Goal: Information Seeking & Learning: Learn about a topic

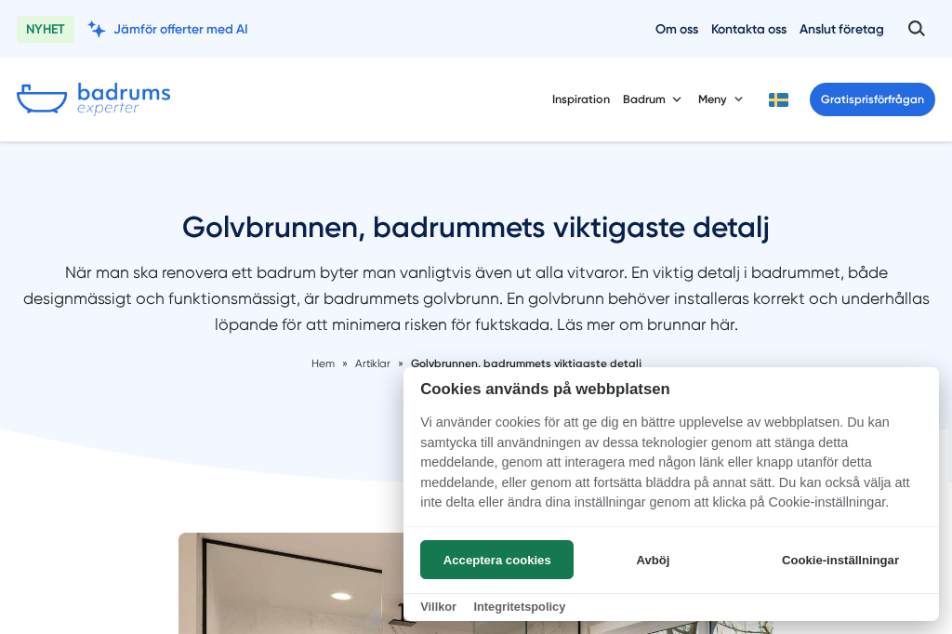
click at [487, 563] on button "Acceptera cookies" at bounding box center [496, 559] width 153 height 39
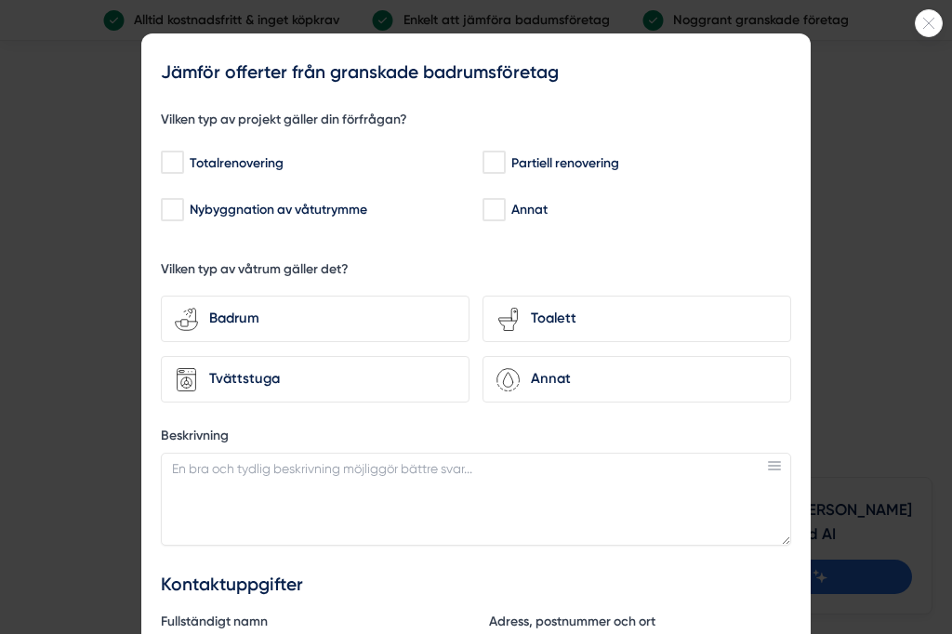
scroll to position [1887, 0]
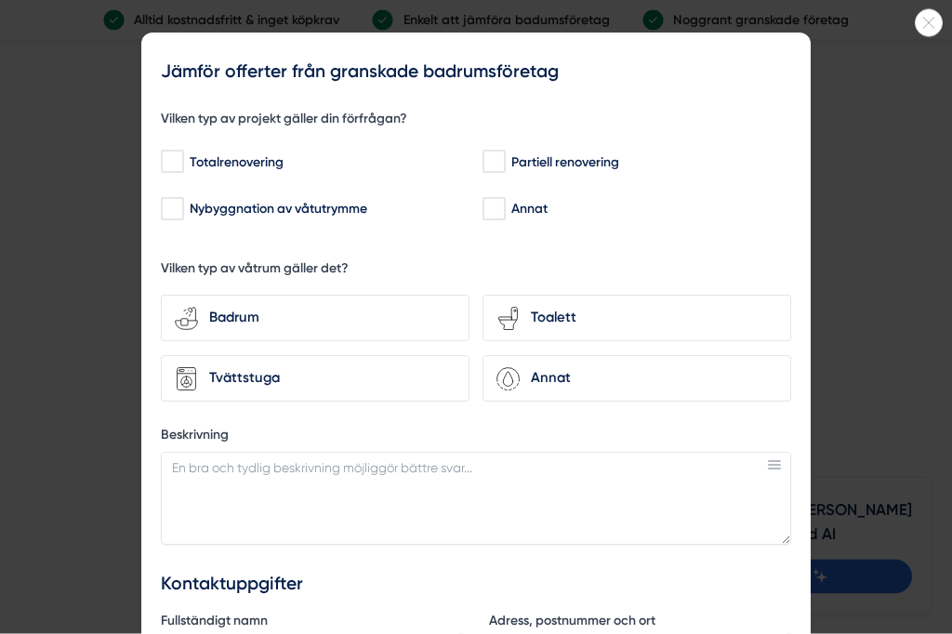
click at [921, 24] on icon at bounding box center [929, 23] width 26 height 11
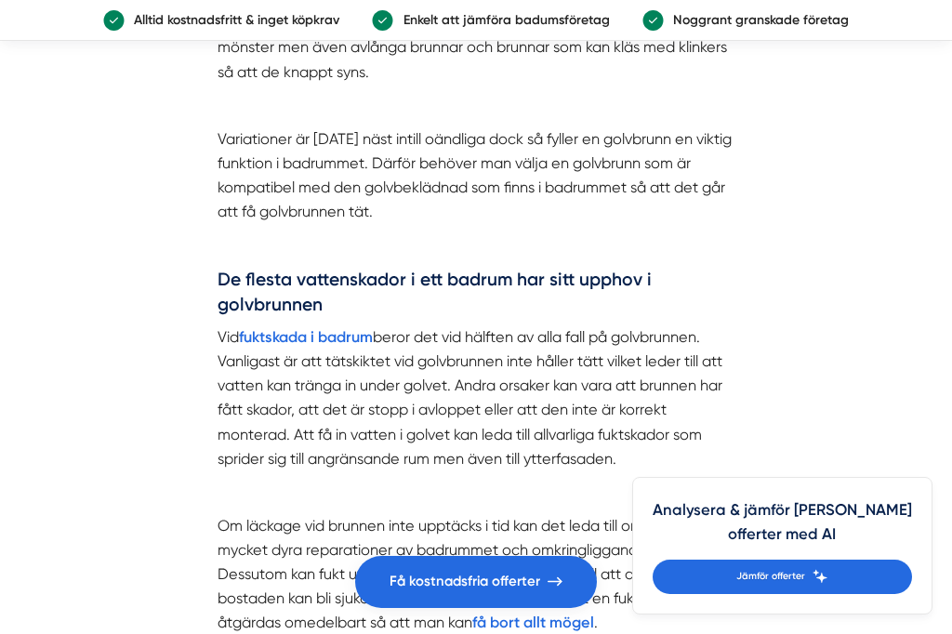
click at [921, 22] on link "Alltid kostnadsfritt & inget köpkrav Enkelt att jämföra badumsföretag Noggrant …" at bounding box center [476, 20] width 952 height 41
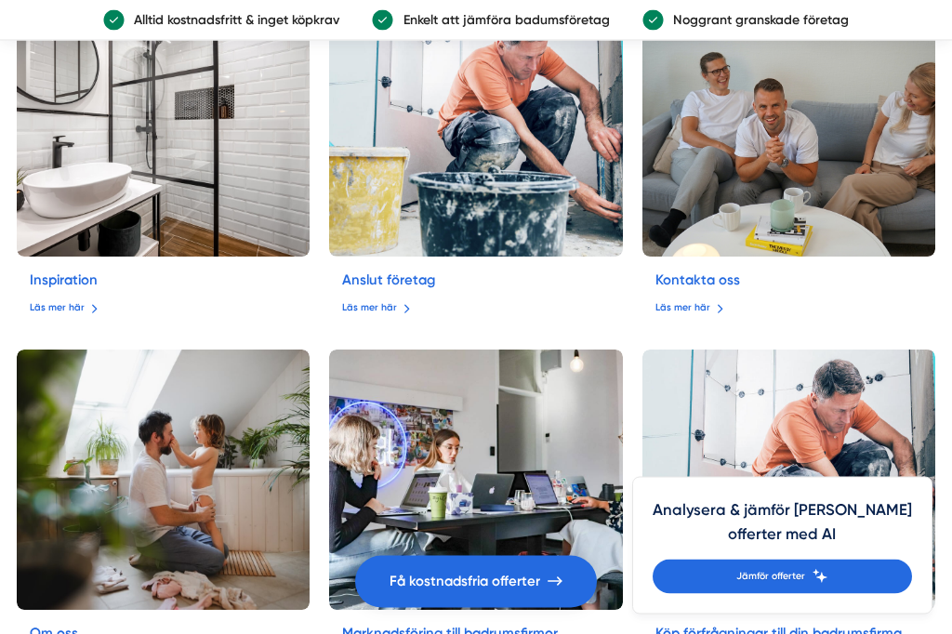
scroll to position [3773, 0]
click at [197, 177] on img at bounding box center [164, 126] width 294 height 260
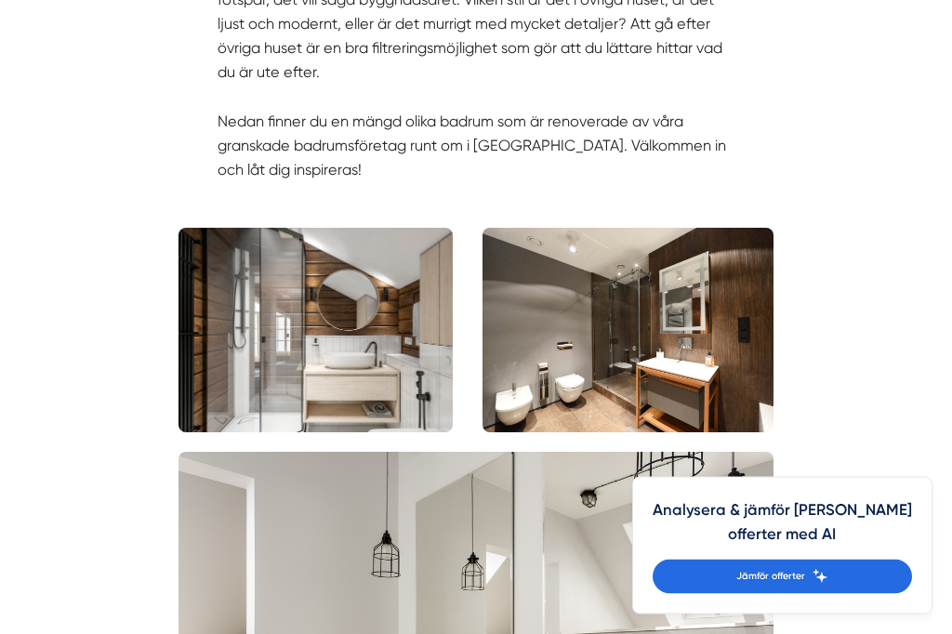
scroll to position [1226, 0]
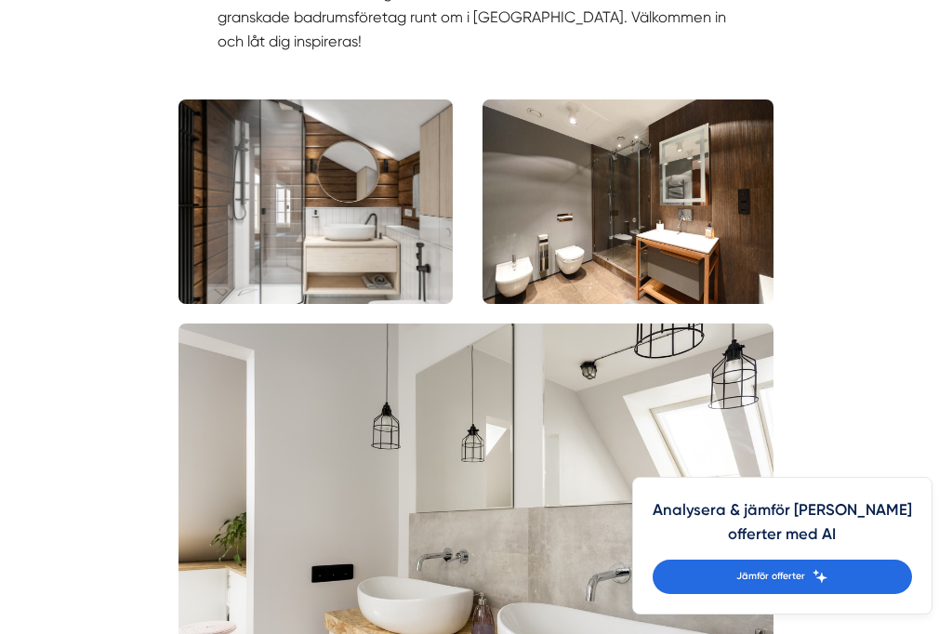
click at [262, 218] on img at bounding box center [316, 201] width 274 height 205
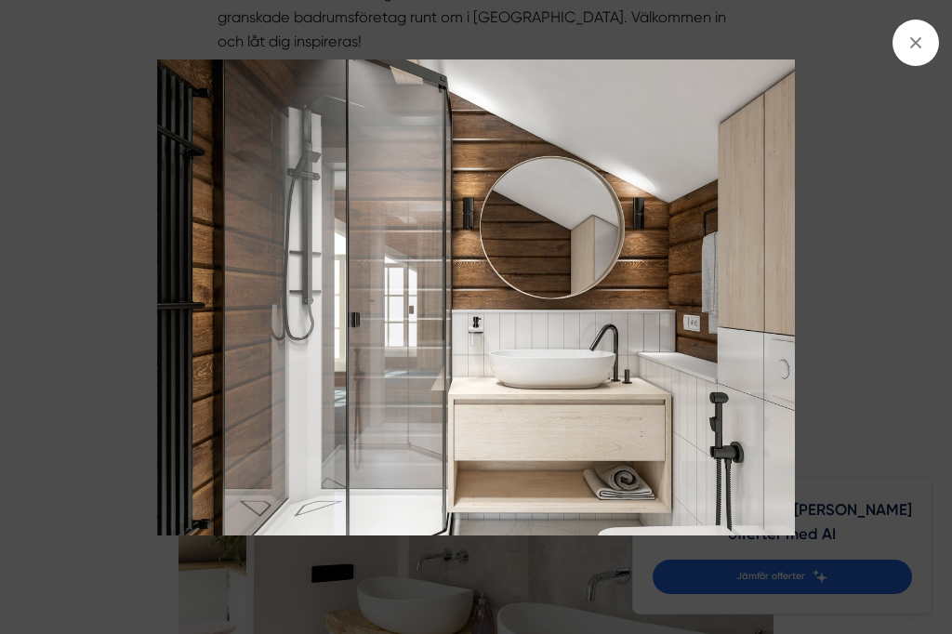
click at [914, 46] on line at bounding box center [915, 43] width 10 height 10
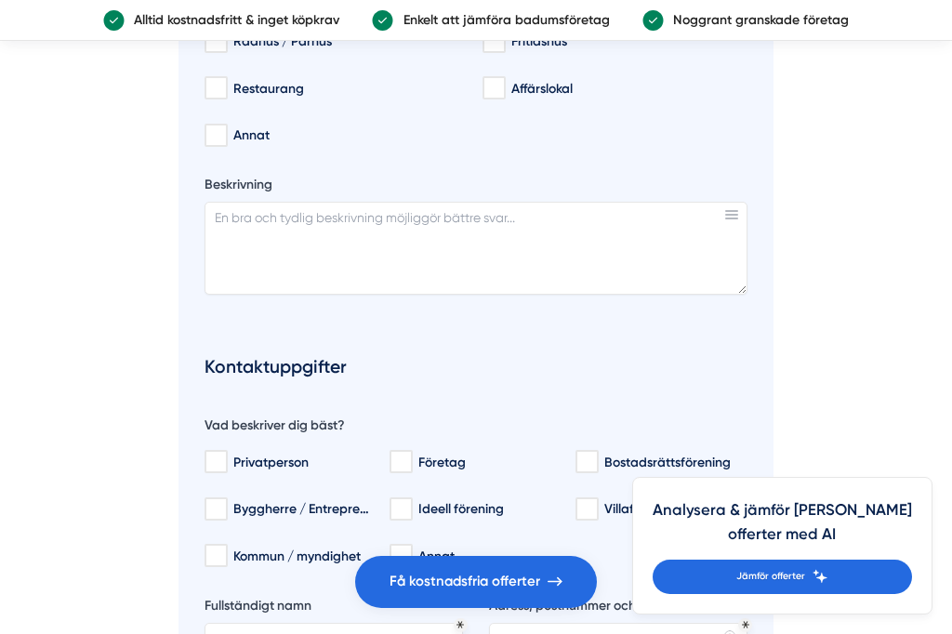
scroll to position [6232, 0]
